Goal: Navigation & Orientation: Find specific page/section

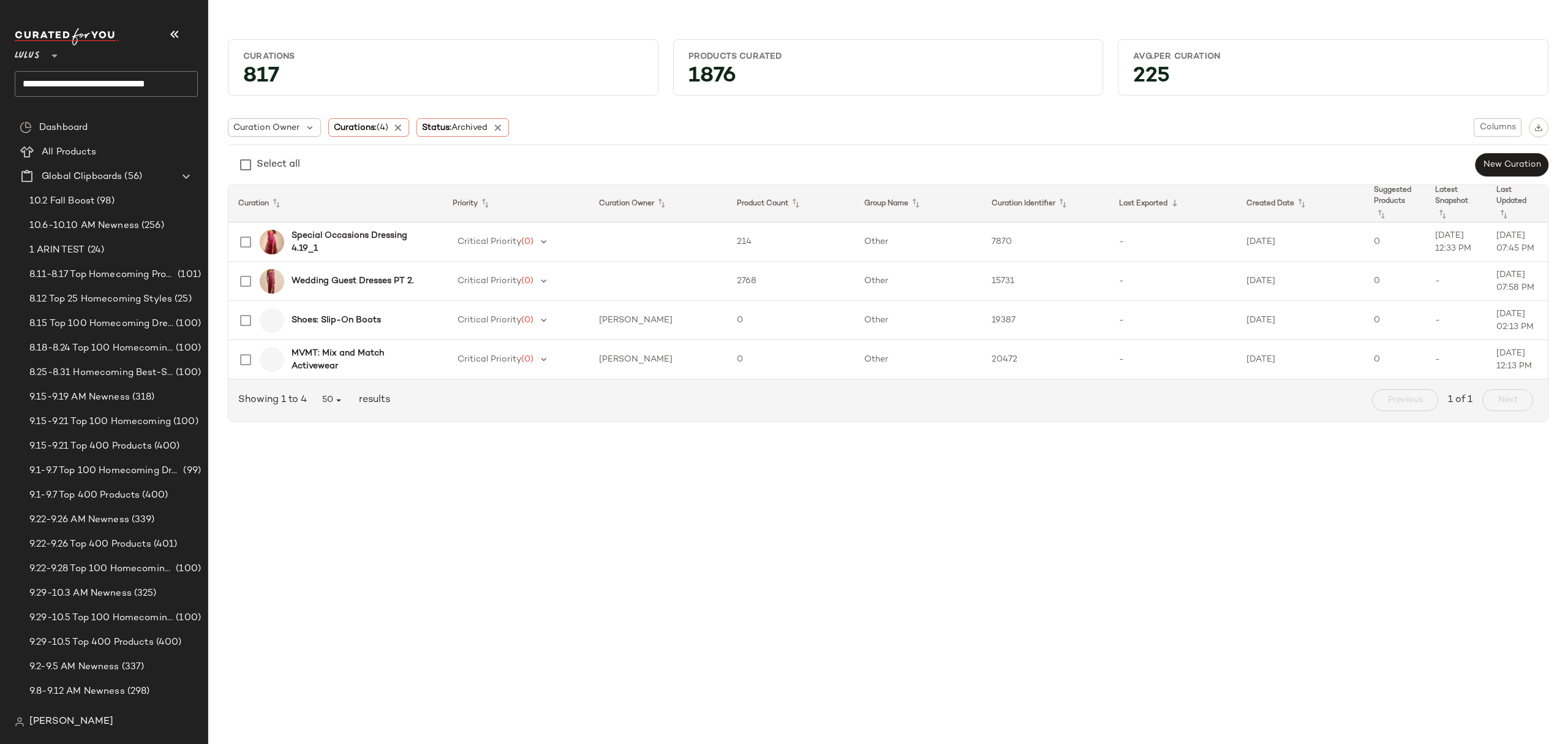
scroll to position [1389, 0]
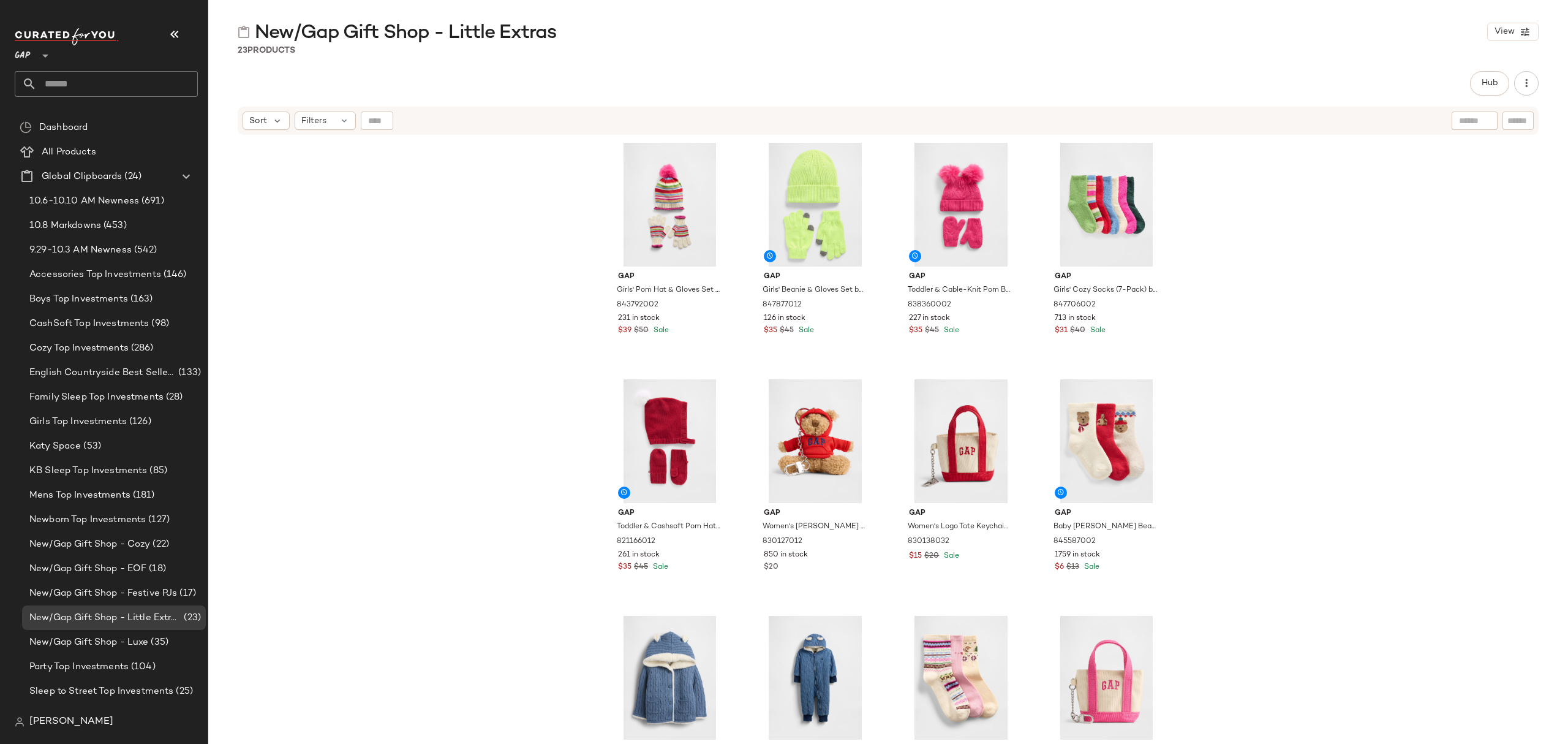
scroll to position [1507, 0]
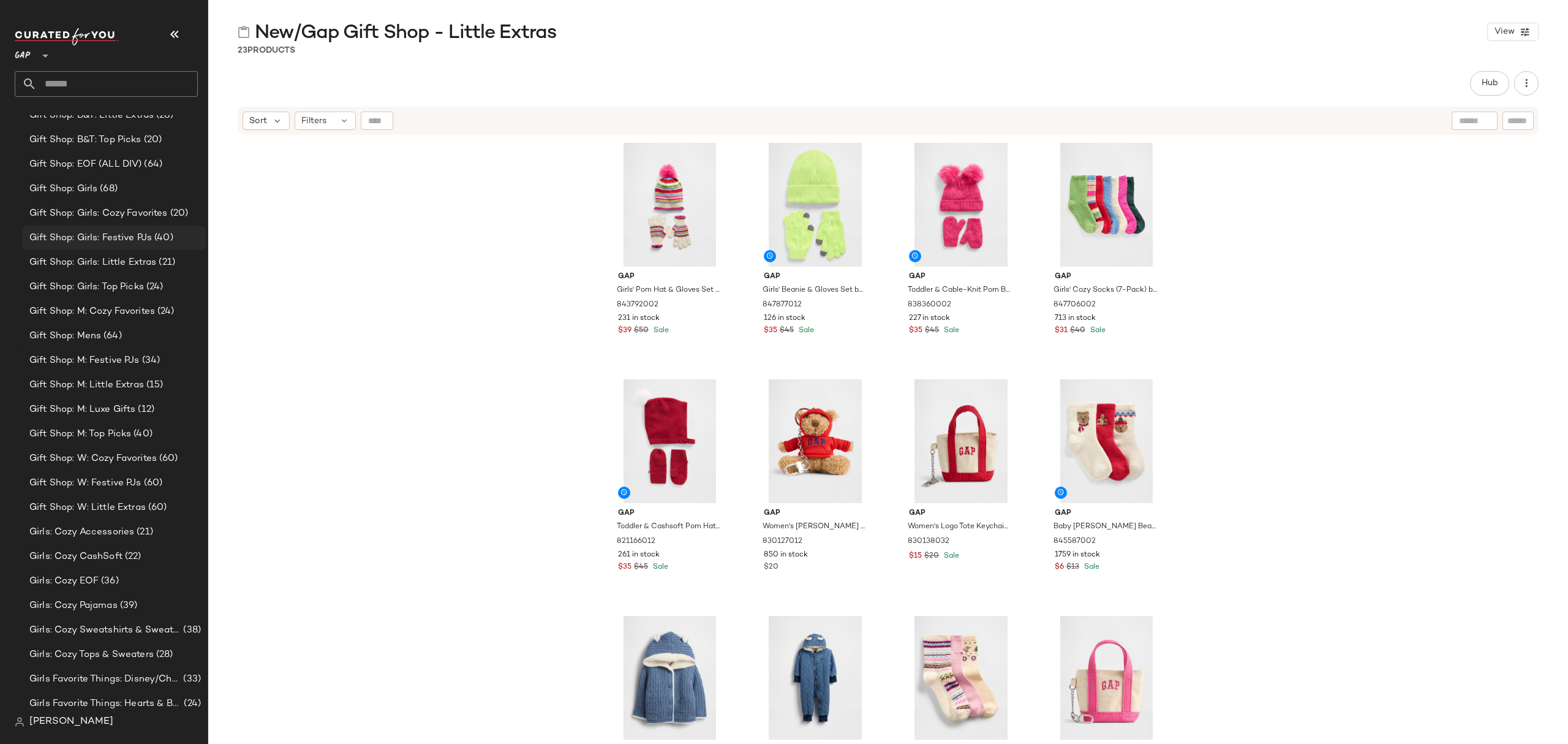
click at [98, 235] on span "Gift Shop: Girls: Festive PJs" at bounding box center [90, 238] width 123 height 14
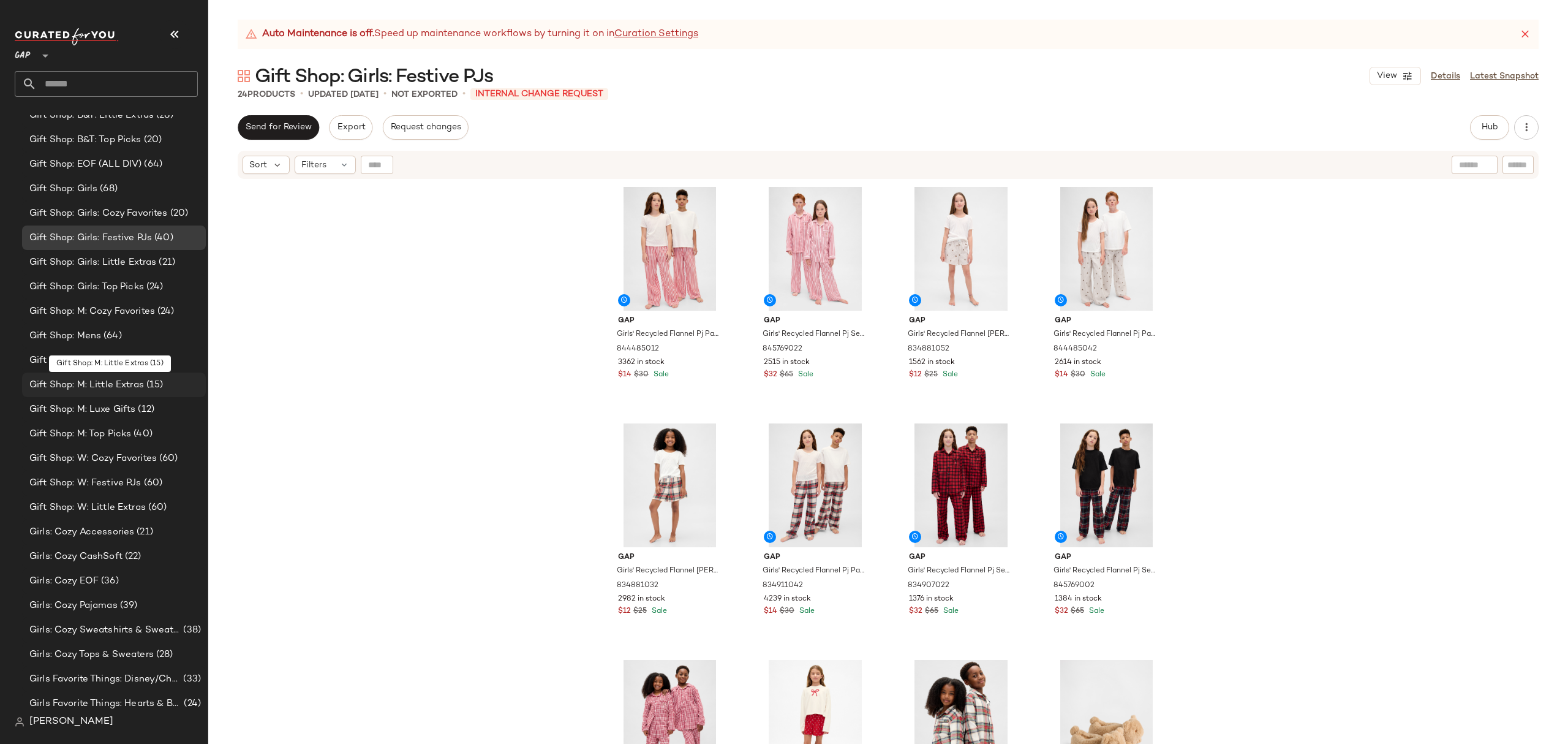
click at [89, 392] on div "Gift Shop: M: Little Extras (15)" at bounding box center [113, 385] width 183 height 24
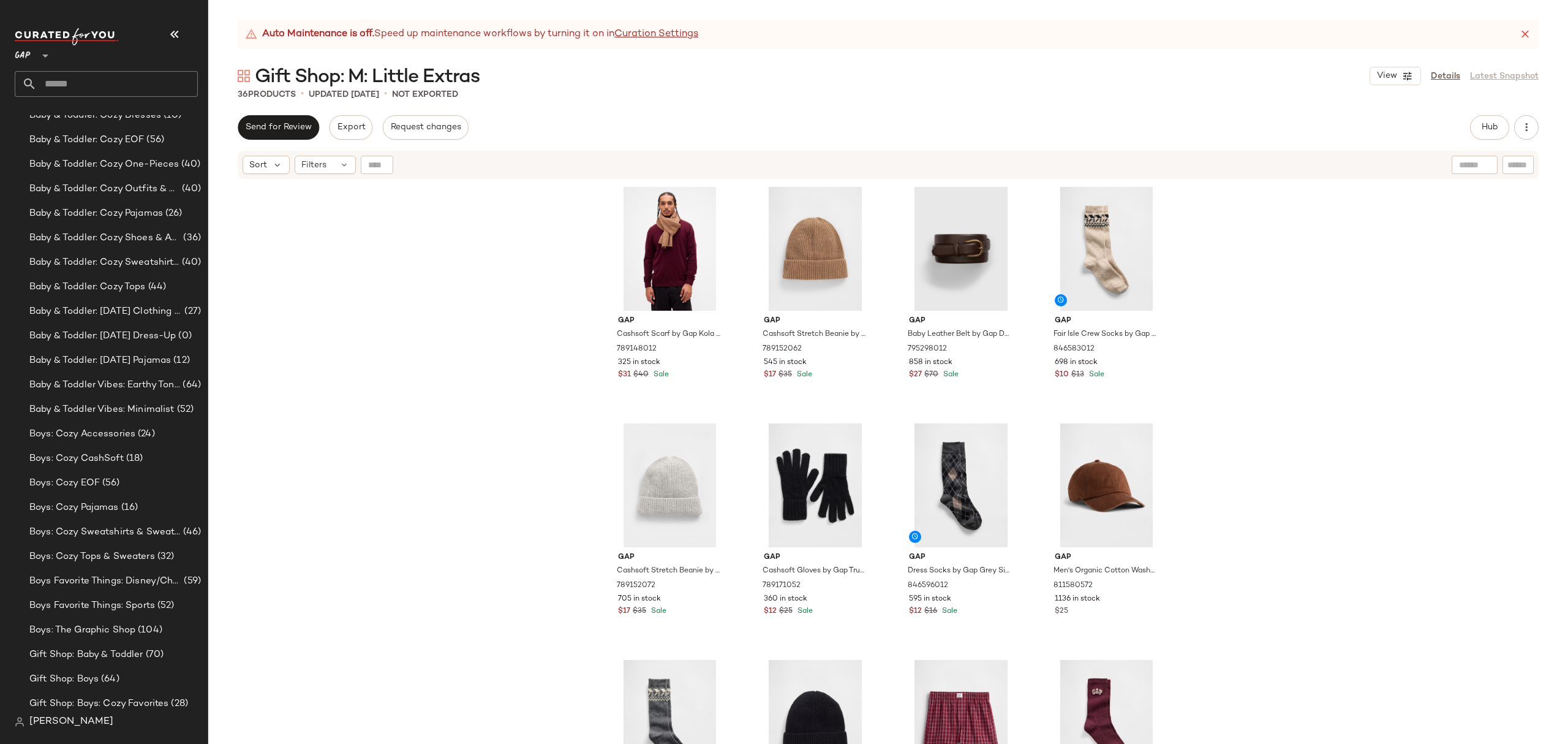
scroll to position [364, 0]
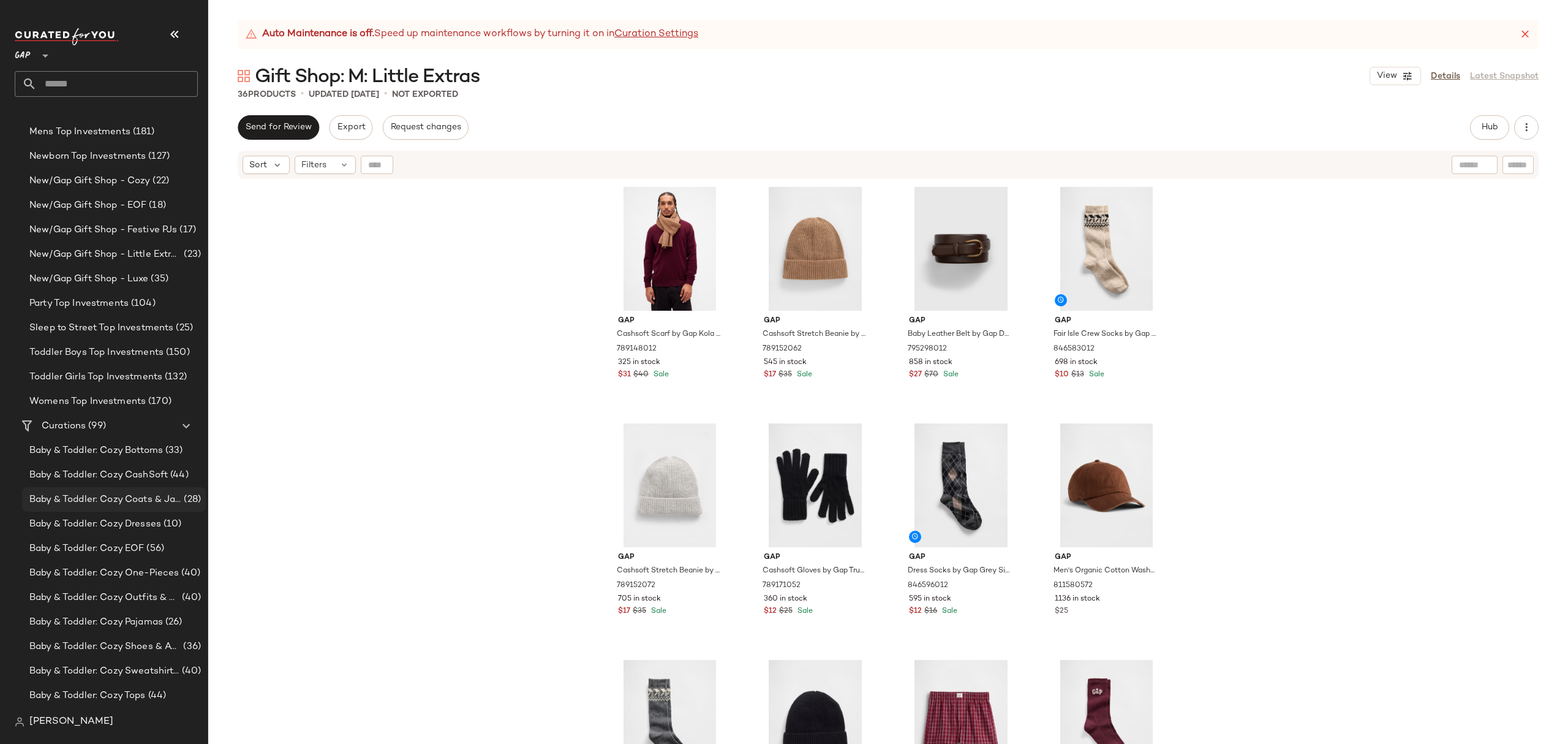
click at [146, 490] on div "Baby & Toddler: Cozy Coats & Jackets (28)" at bounding box center [113, 499] width 183 height 24
